Goal: Information Seeking & Learning: Learn about a topic

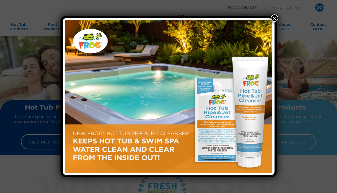
click at [273, 17] on button "×" at bounding box center [273, 17] width 7 height 7
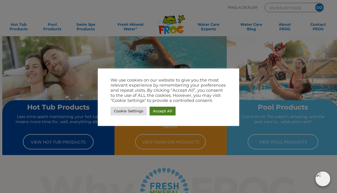
click at [155, 108] on link "Accept All" at bounding box center [162, 110] width 26 height 9
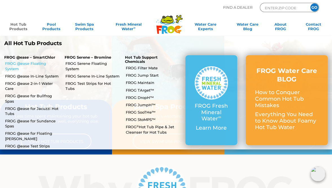
click at [33, 63] on link "FROG @ease Floating System" at bounding box center [32, 66] width 55 height 10
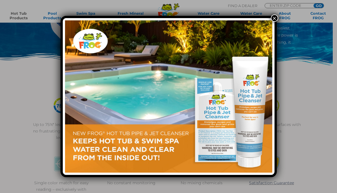
click at [274, 19] on button "×" at bounding box center [273, 17] width 7 height 7
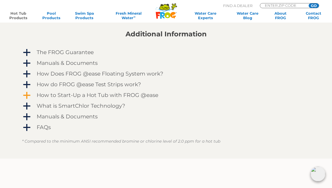
scroll to position [471, 0]
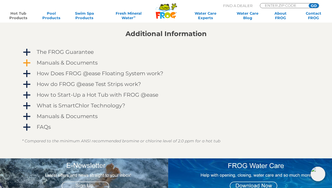
click at [26, 59] on span "a" at bounding box center [27, 63] width 8 height 8
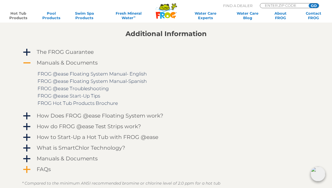
click at [28, 165] on div "a" at bounding box center [26, 169] width 9 height 9
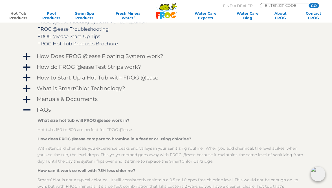
scroll to position [527, 0]
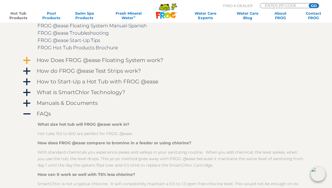
click at [30, 58] on span "a" at bounding box center [27, 60] width 8 height 8
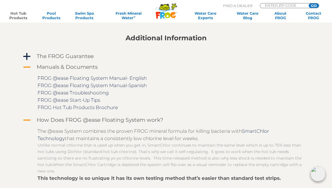
scroll to position [467, 0]
click at [111, 79] on link "FROG @ease Floating System Manual- English" at bounding box center [92, 78] width 109 height 6
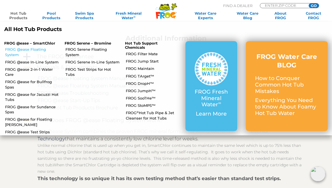
click at [30, 51] on link "FROG @ease Floating System" at bounding box center [32, 52] width 55 height 10
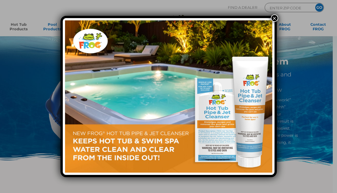
click at [274, 19] on button "×" at bounding box center [273, 17] width 7 height 7
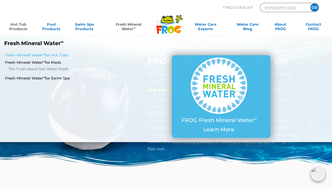
click at [57, 53] on link "Fresh Mineral Water ∞ for Hot Tubs" at bounding box center [58, 55] width 106 height 5
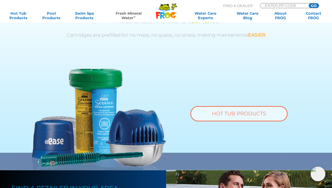
scroll to position [334, 0]
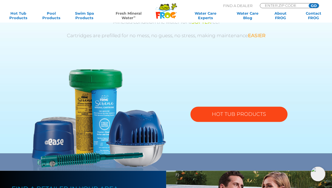
click at [232, 116] on link "HOT TUB PRODUCTS" at bounding box center [239, 114] width 97 height 15
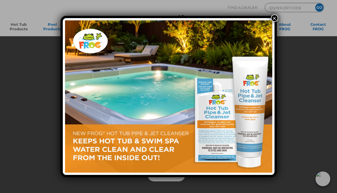
click at [274, 16] on button "×" at bounding box center [273, 17] width 7 height 7
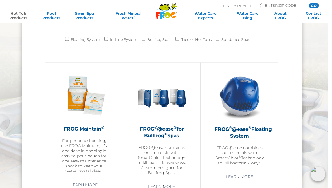
scroll to position [495, 4]
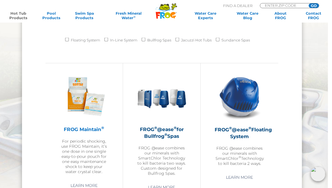
click at [87, 129] on h2 "FROG Maintain ®" at bounding box center [84, 129] width 49 height 7
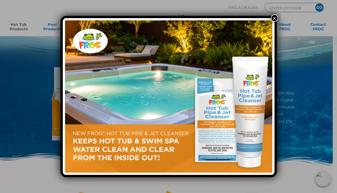
click at [274, 18] on button "×" at bounding box center [273, 17] width 7 height 7
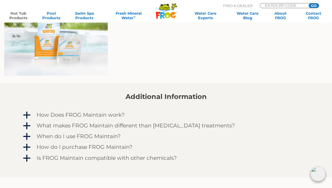
scroll to position [340, 0]
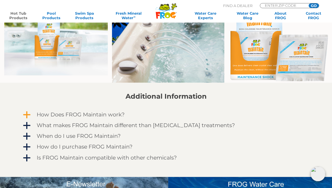
click at [31, 111] on link "a How Does FROG Maintain work?" at bounding box center [166, 114] width 289 height 9
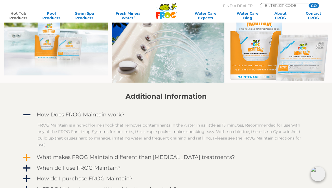
click at [25, 156] on span "a" at bounding box center [27, 157] width 8 height 8
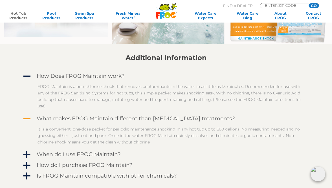
scroll to position [379, 0]
click at [25, 156] on span "a" at bounding box center [27, 154] width 8 height 8
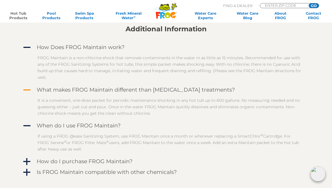
scroll to position [408, 0]
click at [24, 161] on span "a" at bounding box center [27, 161] width 8 height 8
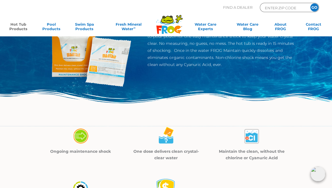
scroll to position [0, 0]
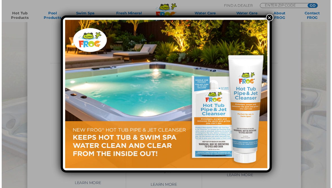
scroll to position [495, 0]
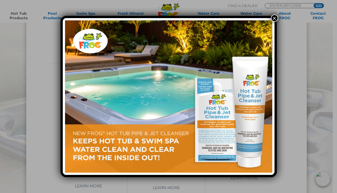
drag, startPoint x: 277, startPoint y: 23, endPoint x: 275, endPoint y: 19, distance: 4.3
click at [275, 19] on div "×" at bounding box center [168, 96] width 337 height 193
click at [275, 19] on button "×" at bounding box center [273, 17] width 7 height 7
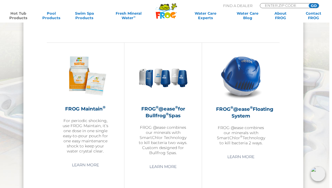
scroll to position [540, 3]
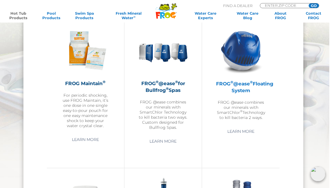
click at [240, 83] on h2 "FROG ® @ease ® Floating System" at bounding box center [240, 87] width 49 height 14
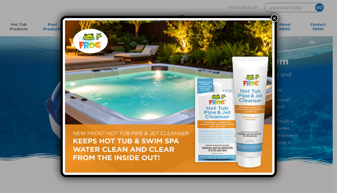
click at [275, 18] on button "×" at bounding box center [273, 17] width 7 height 7
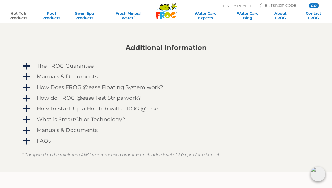
scroll to position [453, 0]
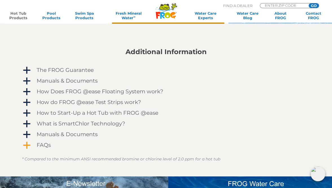
click at [28, 146] on span "a" at bounding box center [27, 145] width 8 height 8
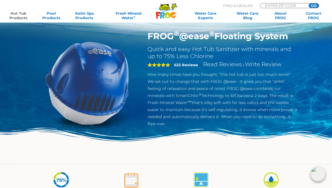
scroll to position [0, 0]
